Goal: Task Accomplishment & Management: Complete application form

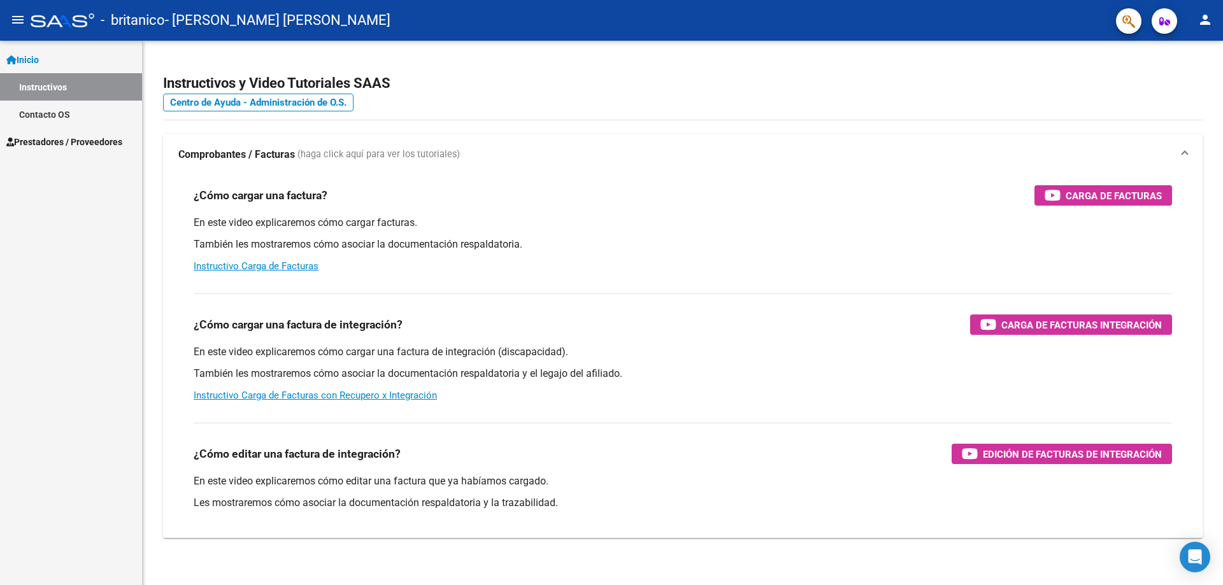
click at [52, 66] on link "Inicio" at bounding box center [71, 59] width 142 height 27
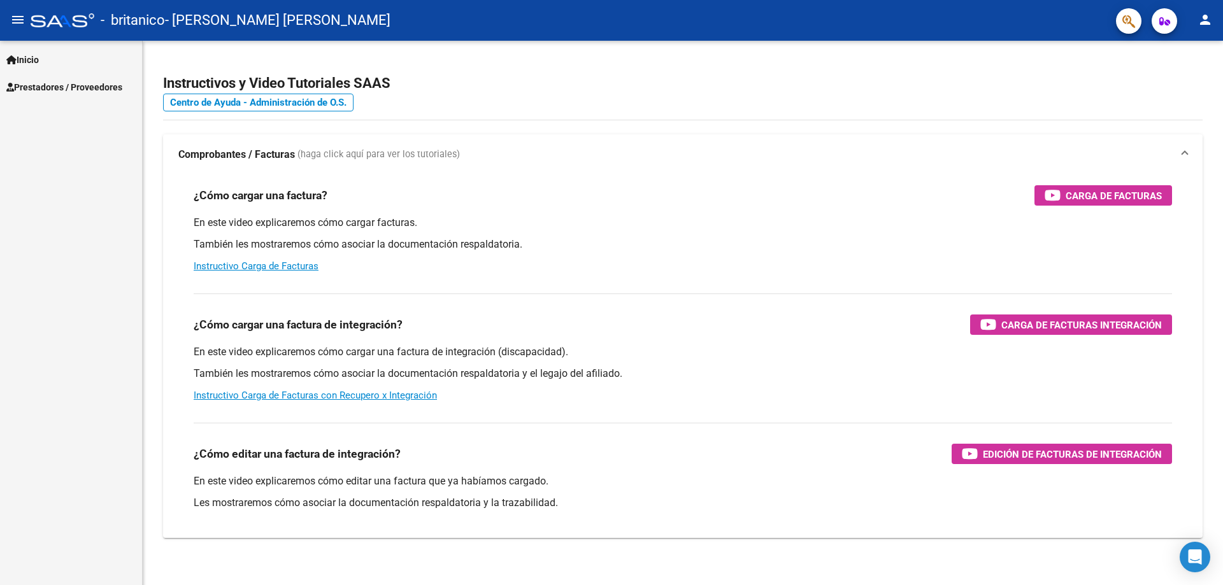
click at [55, 89] on span "Prestadores / Proveedores" at bounding box center [64, 87] width 116 height 14
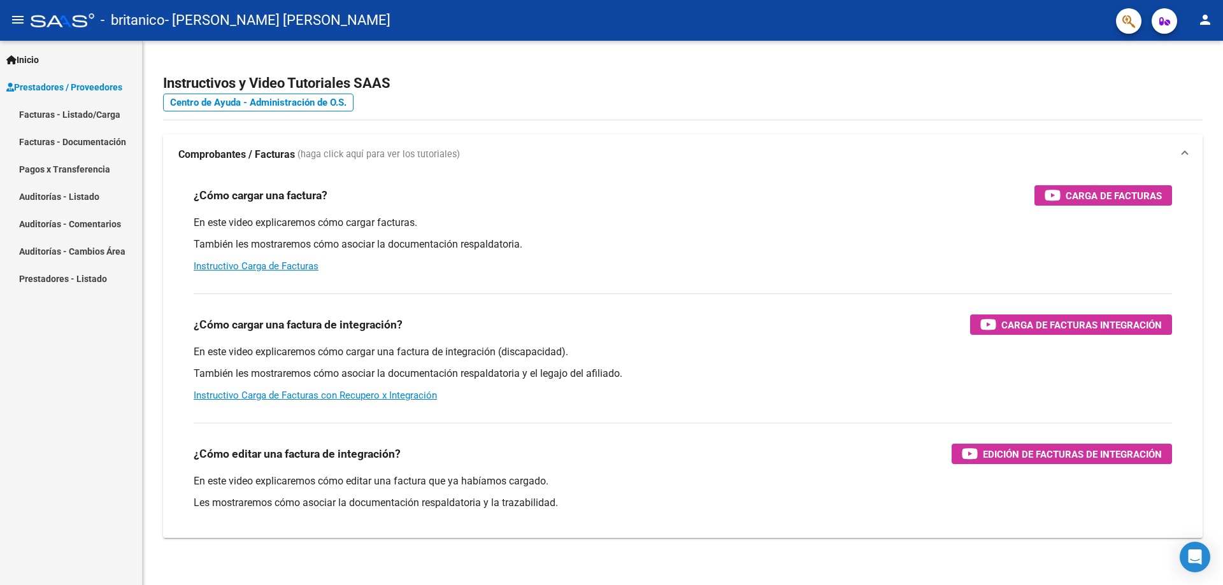
click at [59, 138] on link "Facturas - Documentación" at bounding box center [71, 141] width 142 height 27
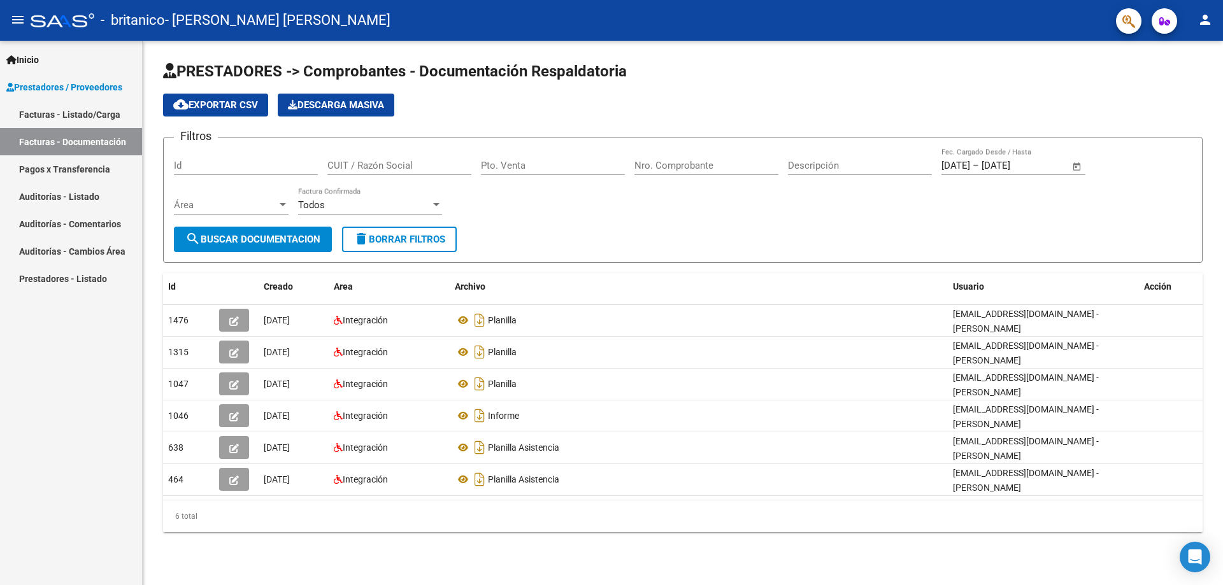
click at [111, 122] on link "Facturas - Listado/Carga" at bounding box center [71, 114] width 142 height 27
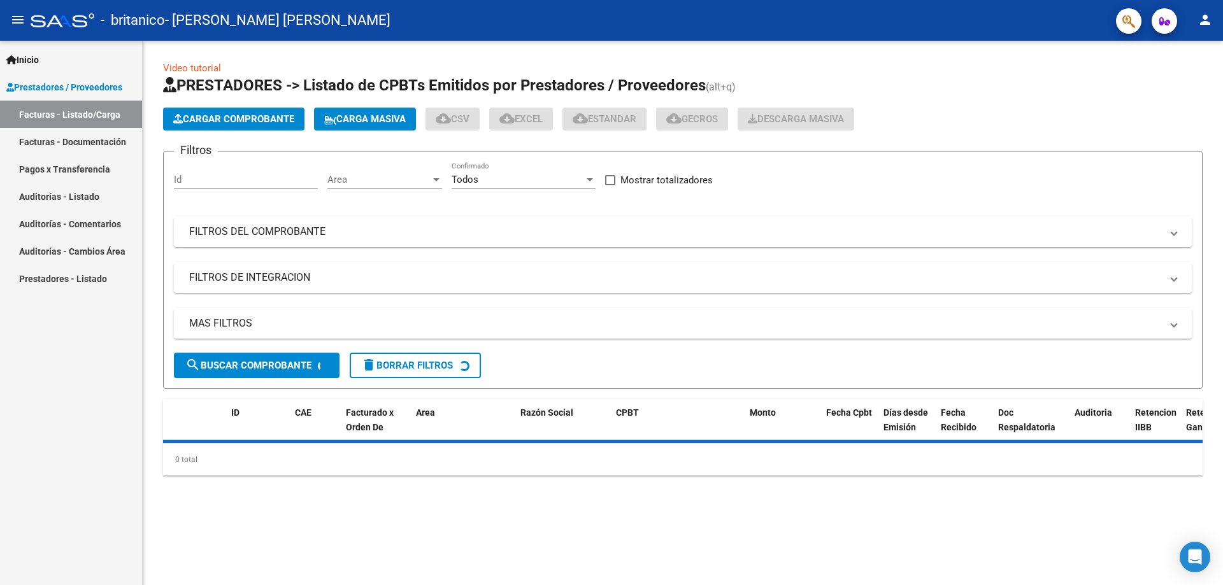
drag, startPoint x: 218, startPoint y: 134, endPoint x: 251, endPoint y: 124, distance: 34.0
click at [251, 124] on app-list-header "PRESTADORES -> Listado de CPBTs Emitidos por Prestadores / Proveedores (alt+q) …" at bounding box center [682, 232] width 1039 height 314
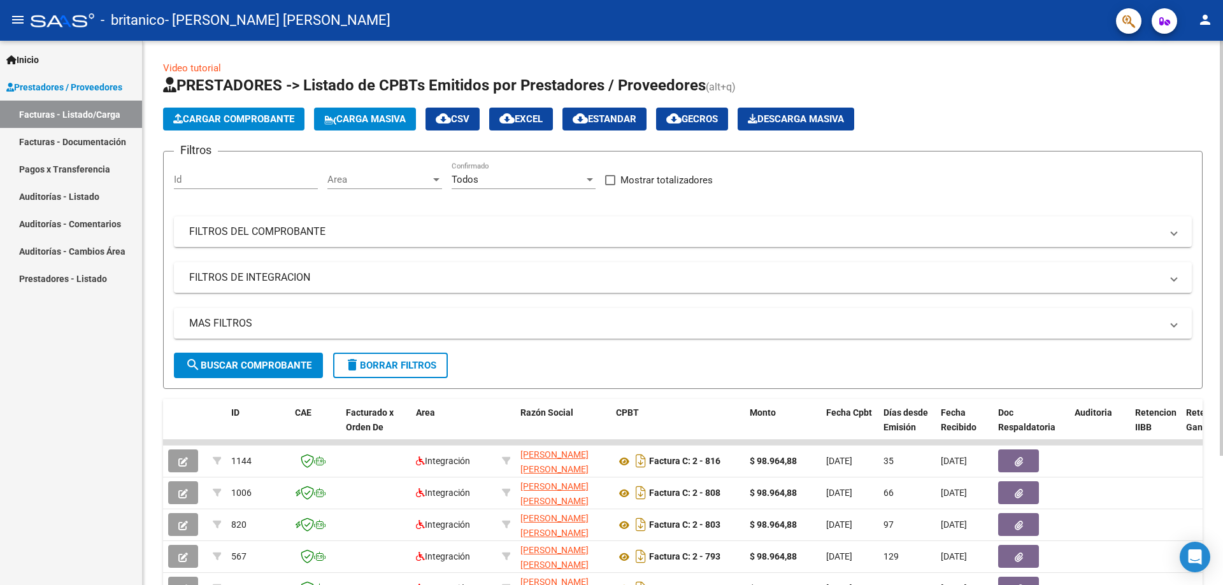
click at [251, 124] on span "Cargar Comprobante" at bounding box center [233, 118] width 121 height 11
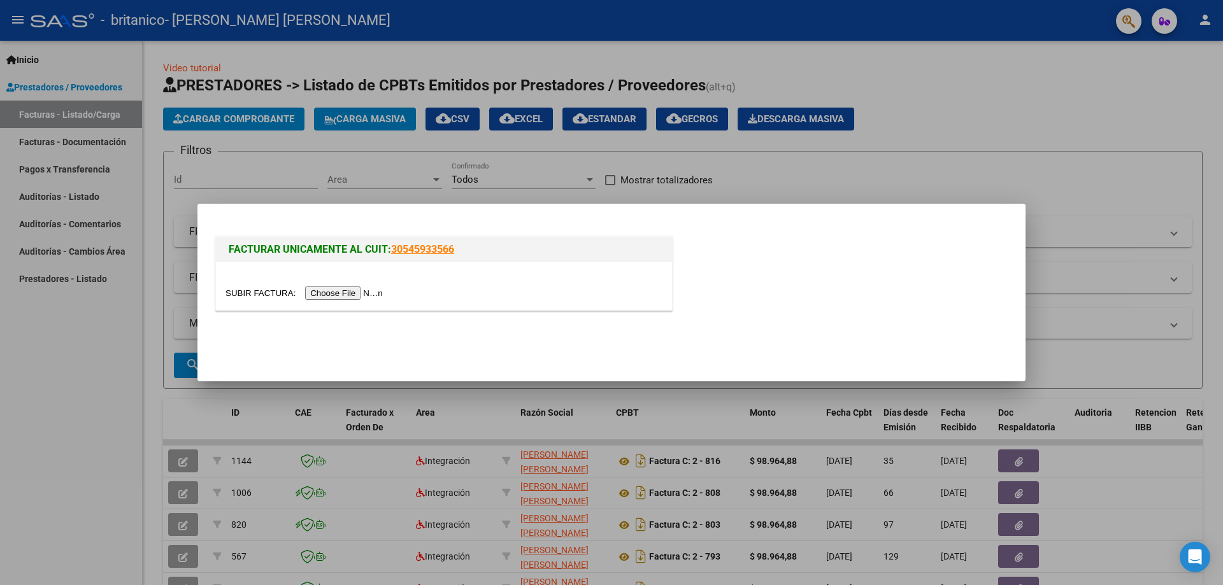
click at [355, 292] on input "file" at bounding box center [305, 293] width 161 height 13
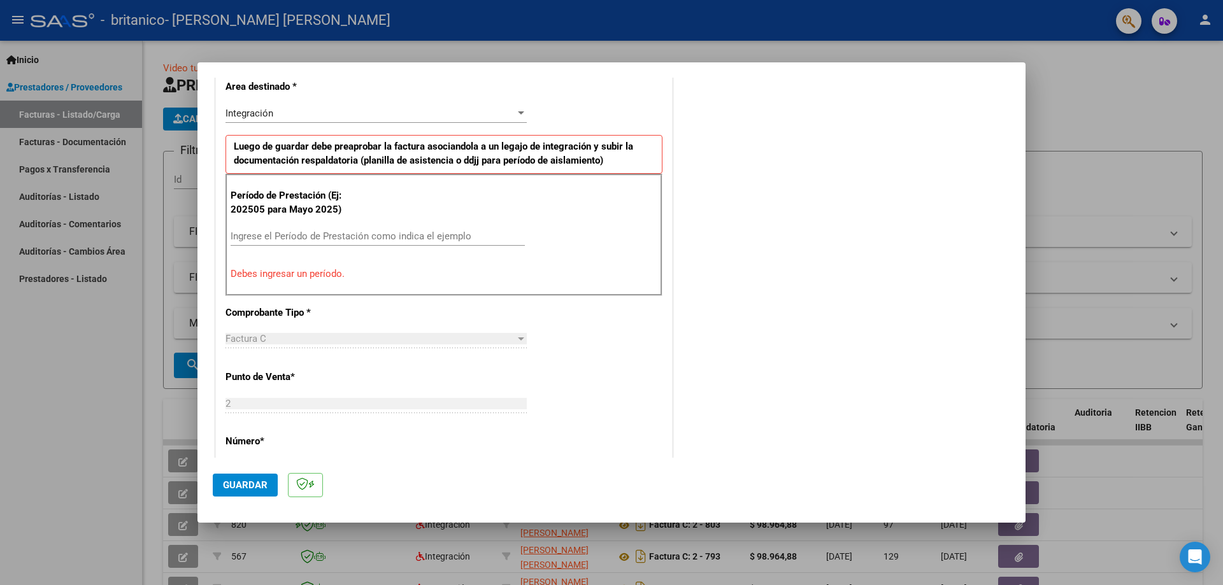
scroll to position [296, 0]
click at [287, 239] on input "Ingrese el Período de Prestación como indica el ejemplo" at bounding box center [378, 237] width 294 height 11
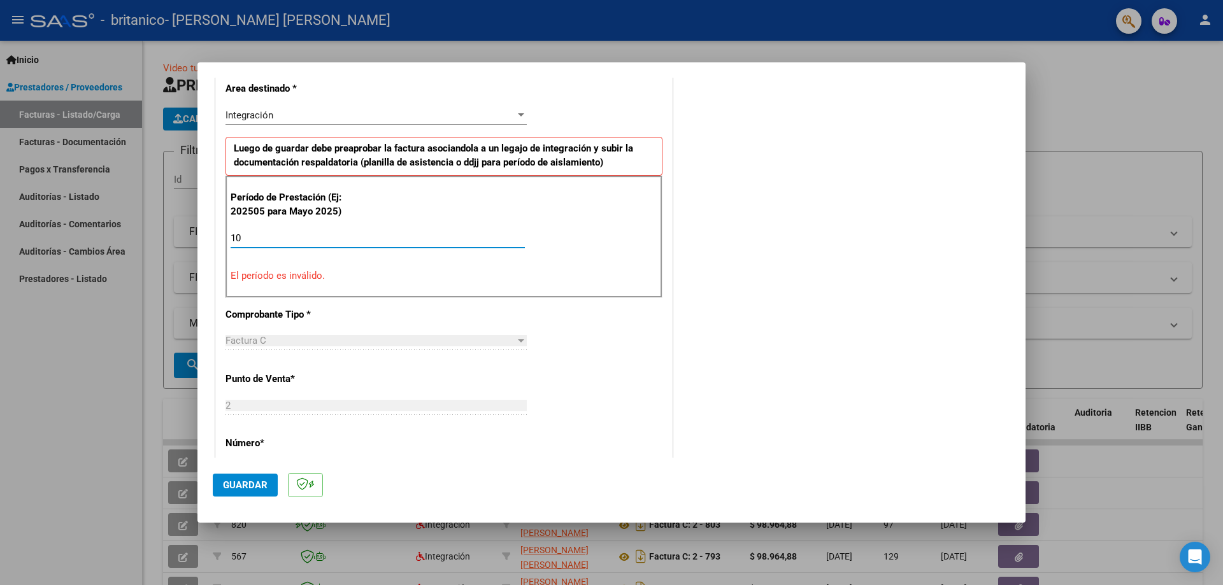
type input "1"
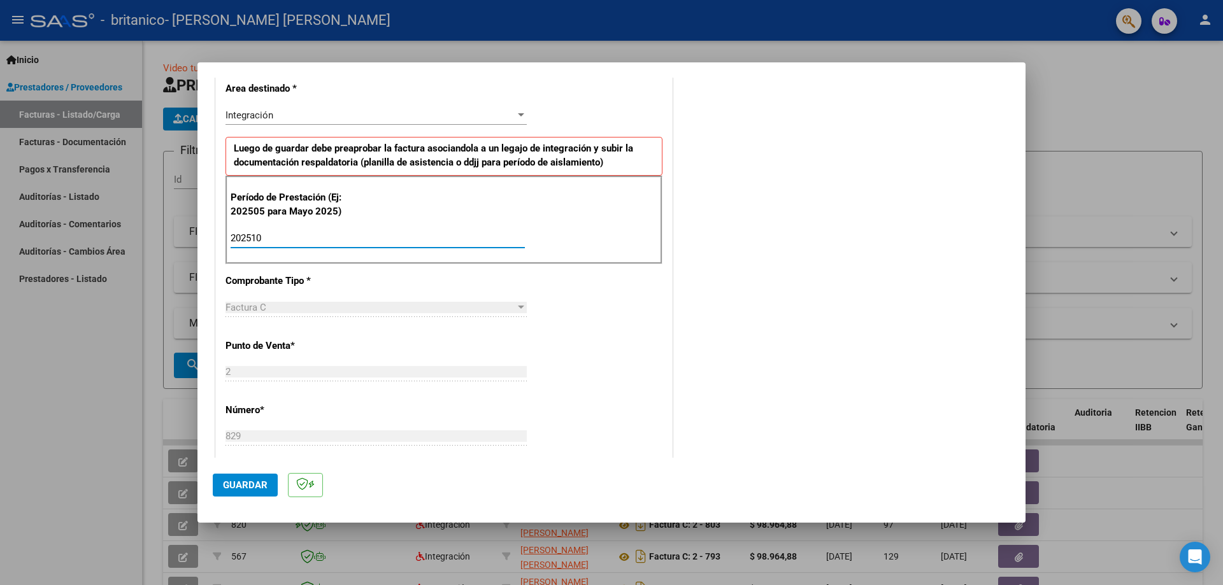
type input "202510"
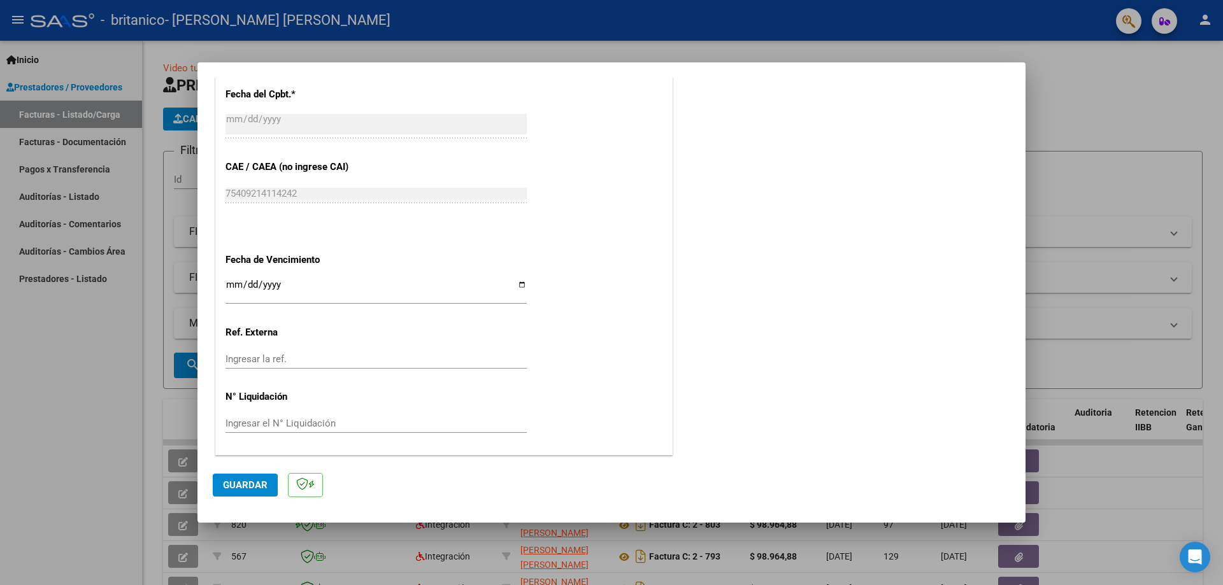
click at [253, 478] on button "Guardar" at bounding box center [245, 485] width 65 height 23
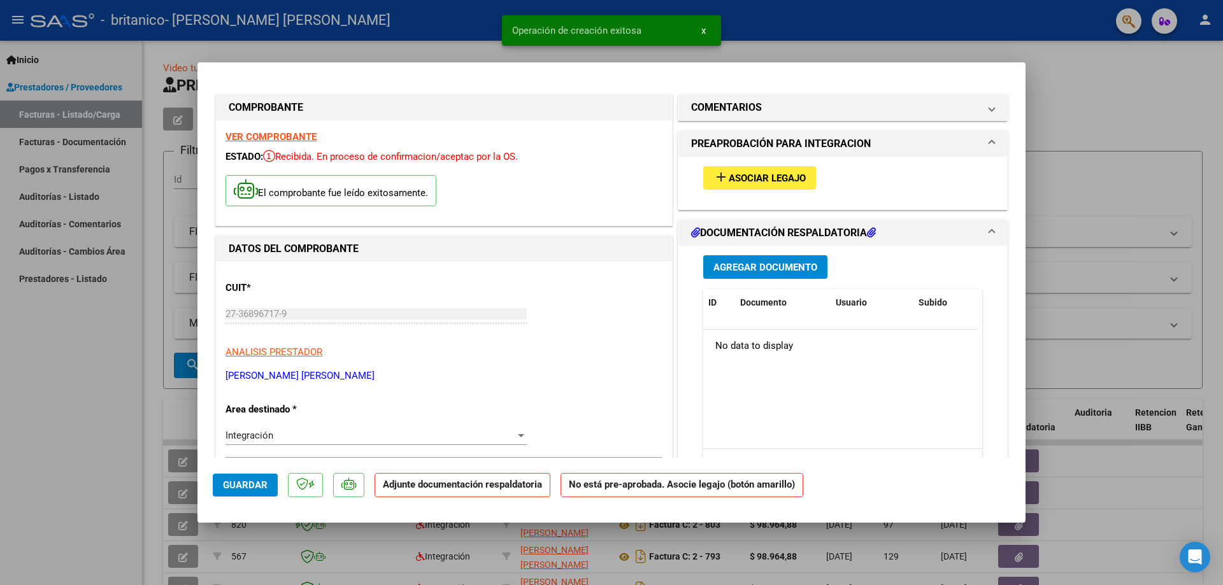
click at [779, 177] on span "Asociar Legajo" at bounding box center [766, 178] width 77 height 11
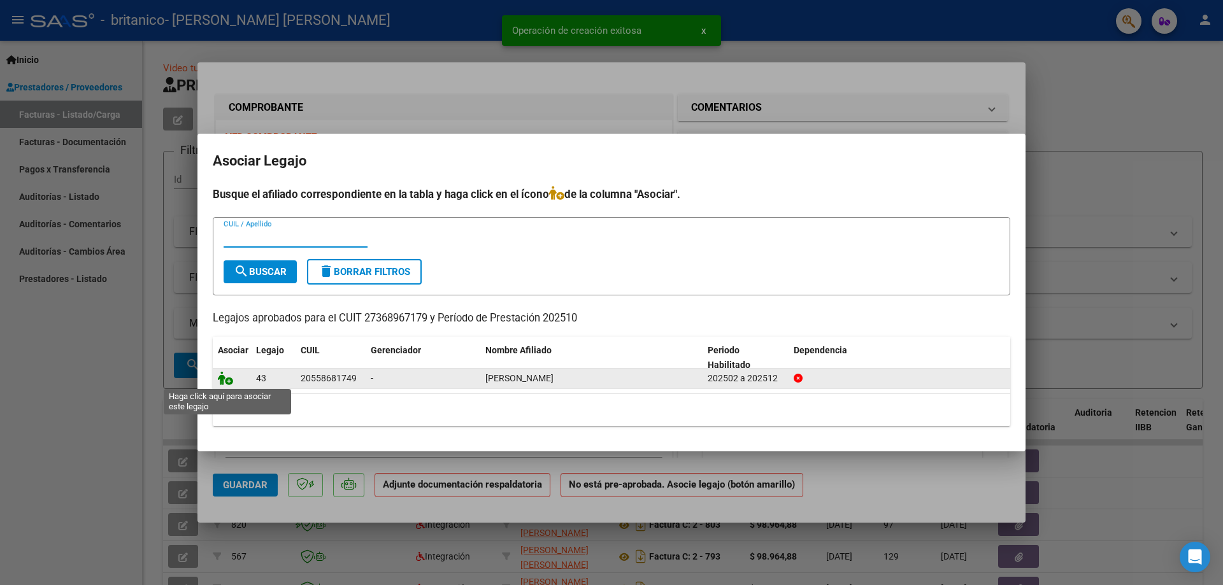
click at [229, 381] on icon at bounding box center [225, 378] width 15 height 14
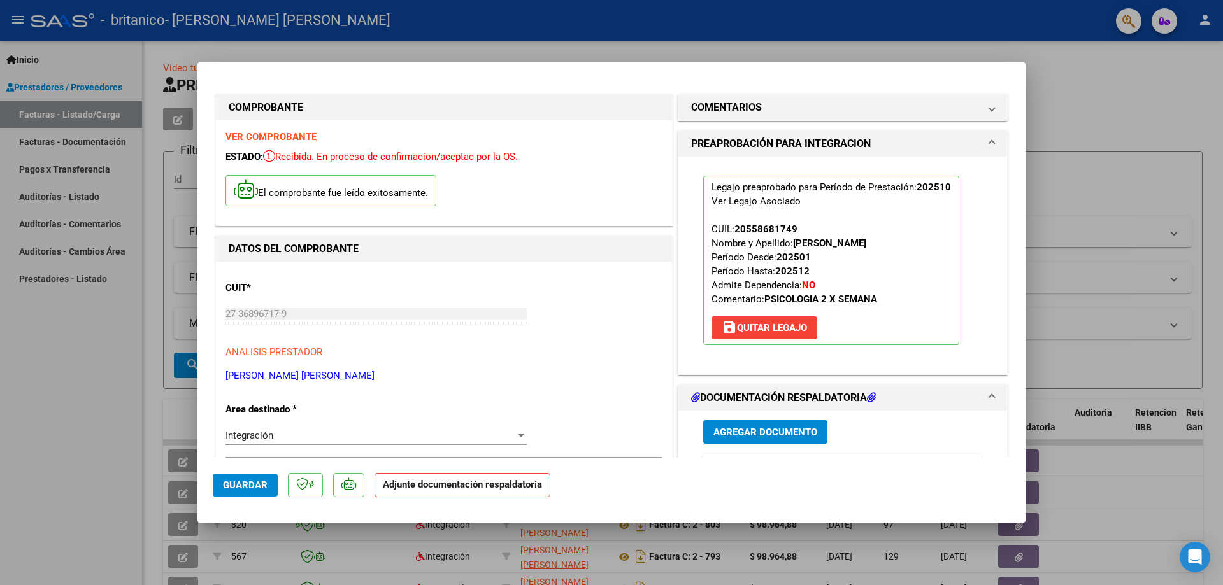
click at [792, 431] on span "Agregar Documento" at bounding box center [765, 432] width 104 height 11
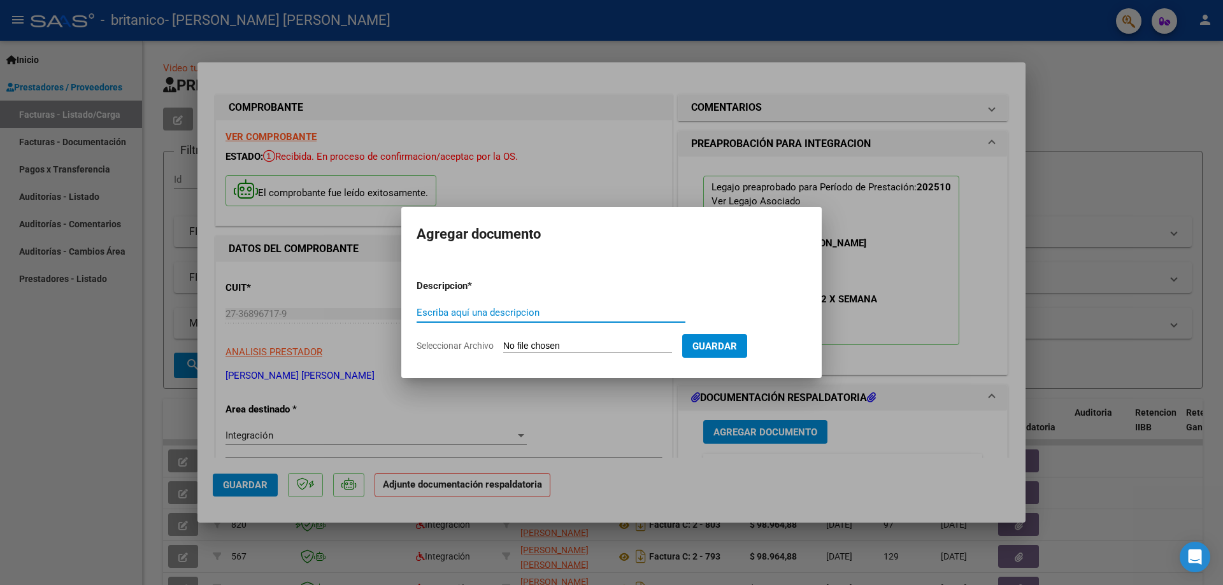
click at [632, 341] on input "Seleccionar Archivo" at bounding box center [587, 347] width 169 height 12
type input "C:\fakepath\mag lis[1].pdf"
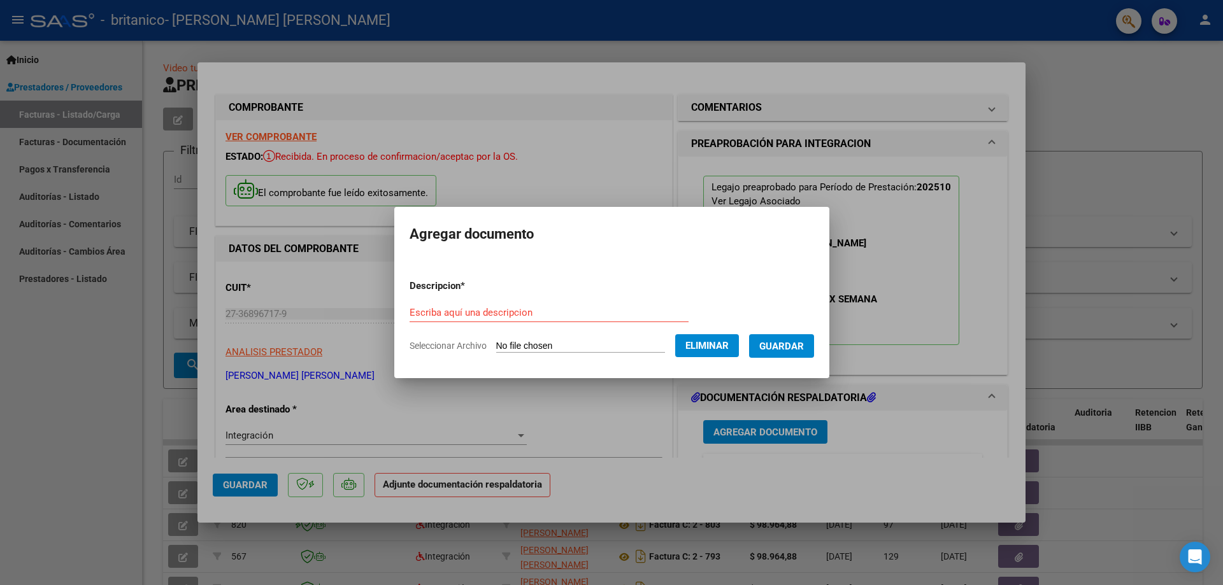
click at [481, 297] on form "Descripcion * Escriba aquí una descripcion Seleccionar Archivo Eliminar Guardar" at bounding box center [611, 315] width 404 height 93
click at [479, 316] on input "Escriba aquí una descripcion" at bounding box center [548, 312] width 279 height 11
type input "Planilla Asistencia"
click at [796, 351] on span "Guardar" at bounding box center [781, 346] width 45 height 11
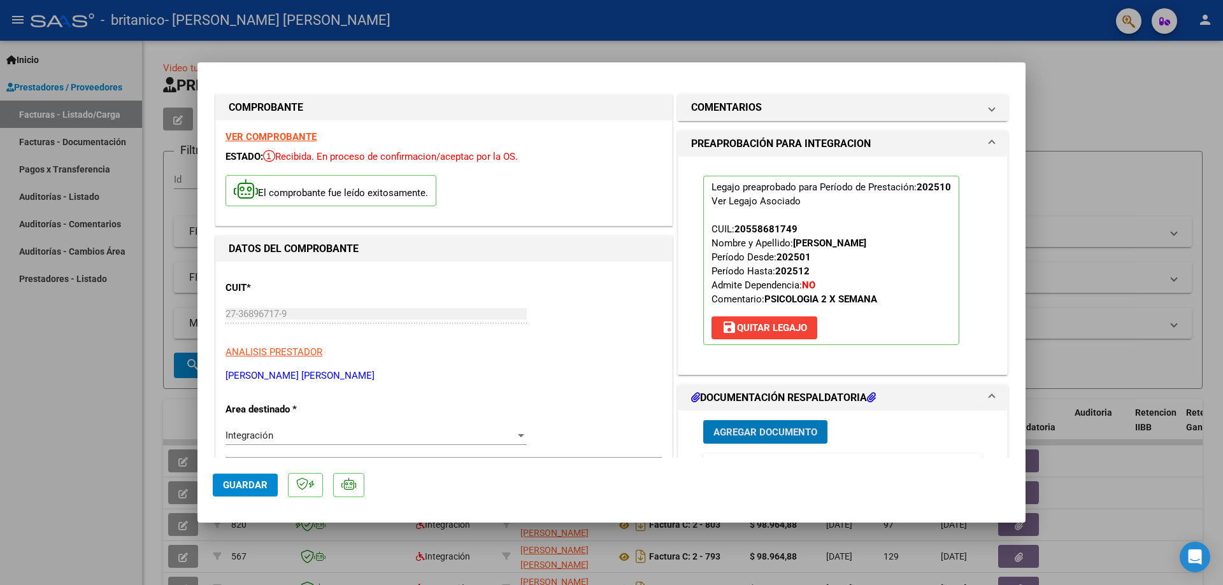
scroll to position [760, 0]
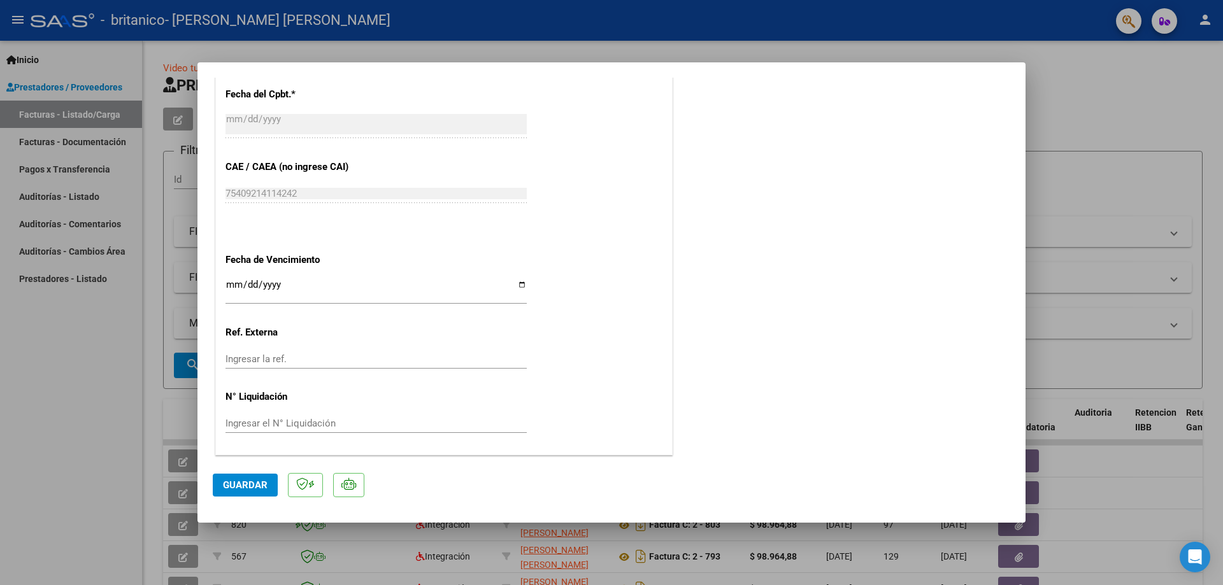
click at [237, 486] on span "Guardar" at bounding box center [245, 484] width 45 height 11
click at [165, 446] on div at bounding box center [611, 292] width 1223 height 585
type input "$ 0,00"
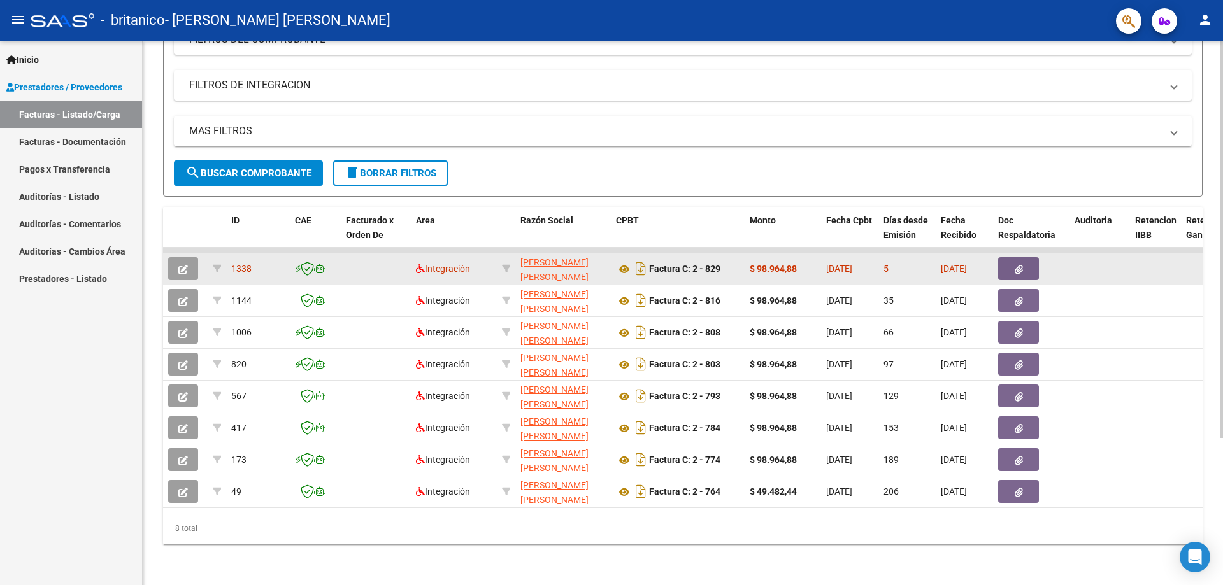
scroll to position [202, 0]
